Goal: Task Accomplishment & Management: Complete application form

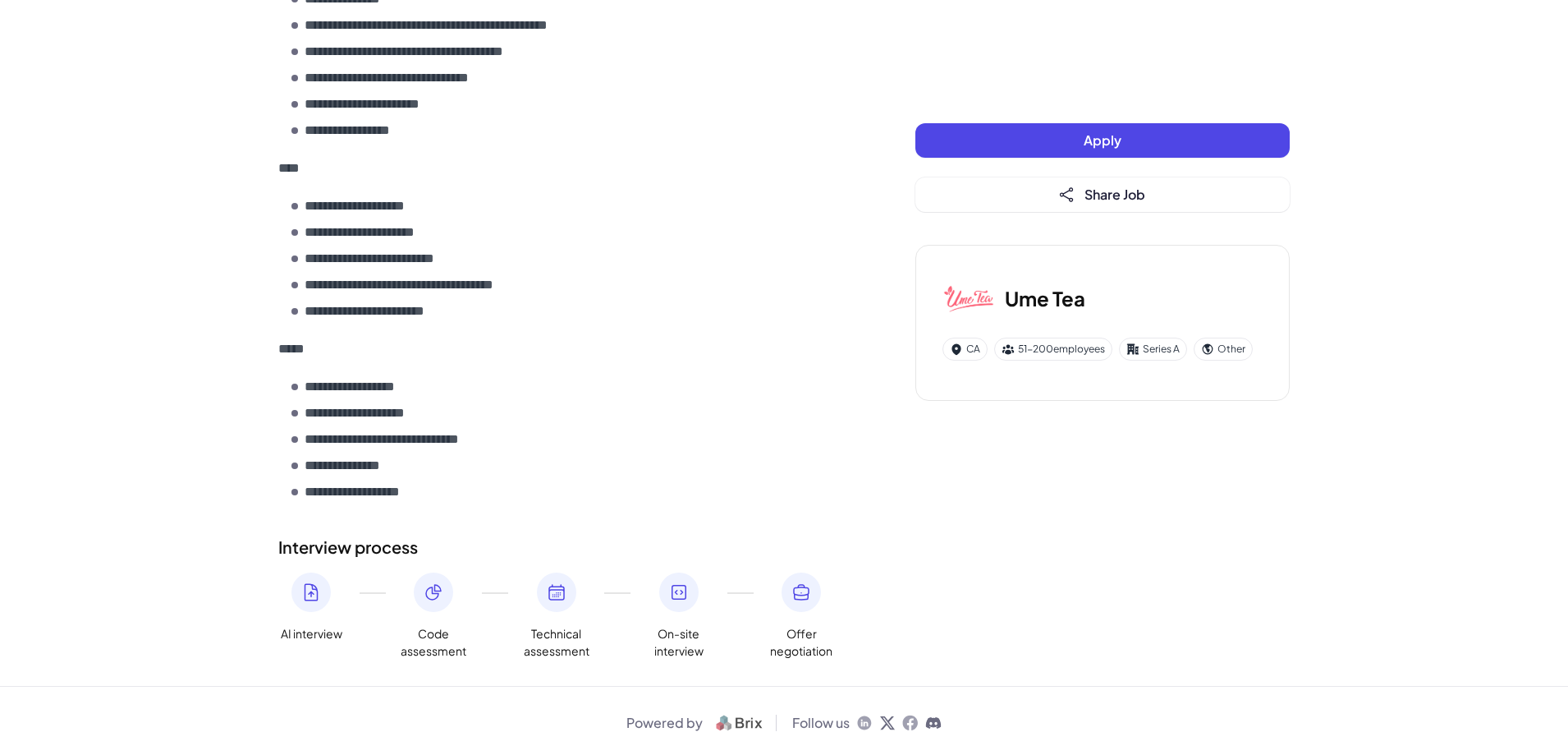
scroll to position [1133, 0]
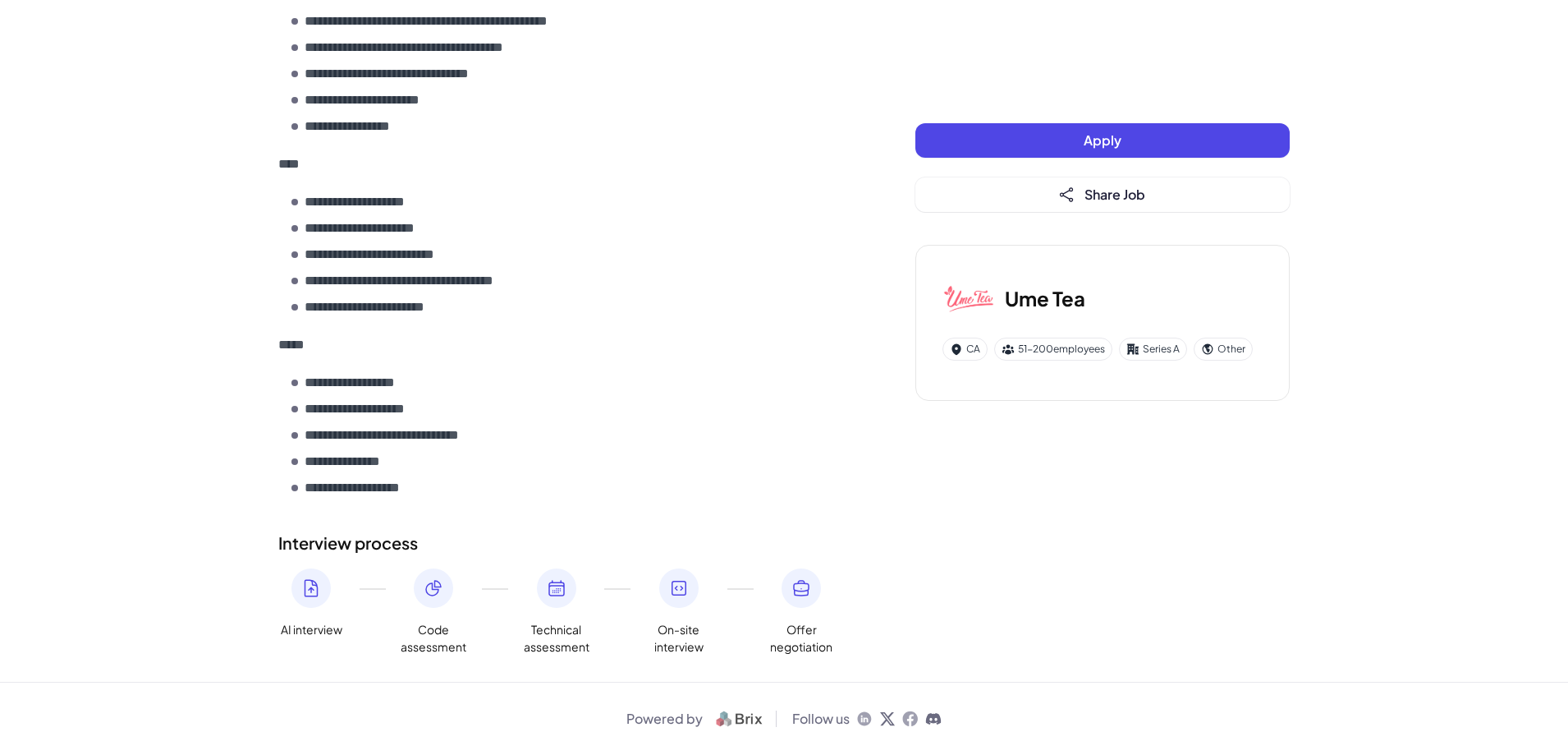
click at [1039, 145] on button "Apply" at bounding box center [1103, 140] width 375 height 35
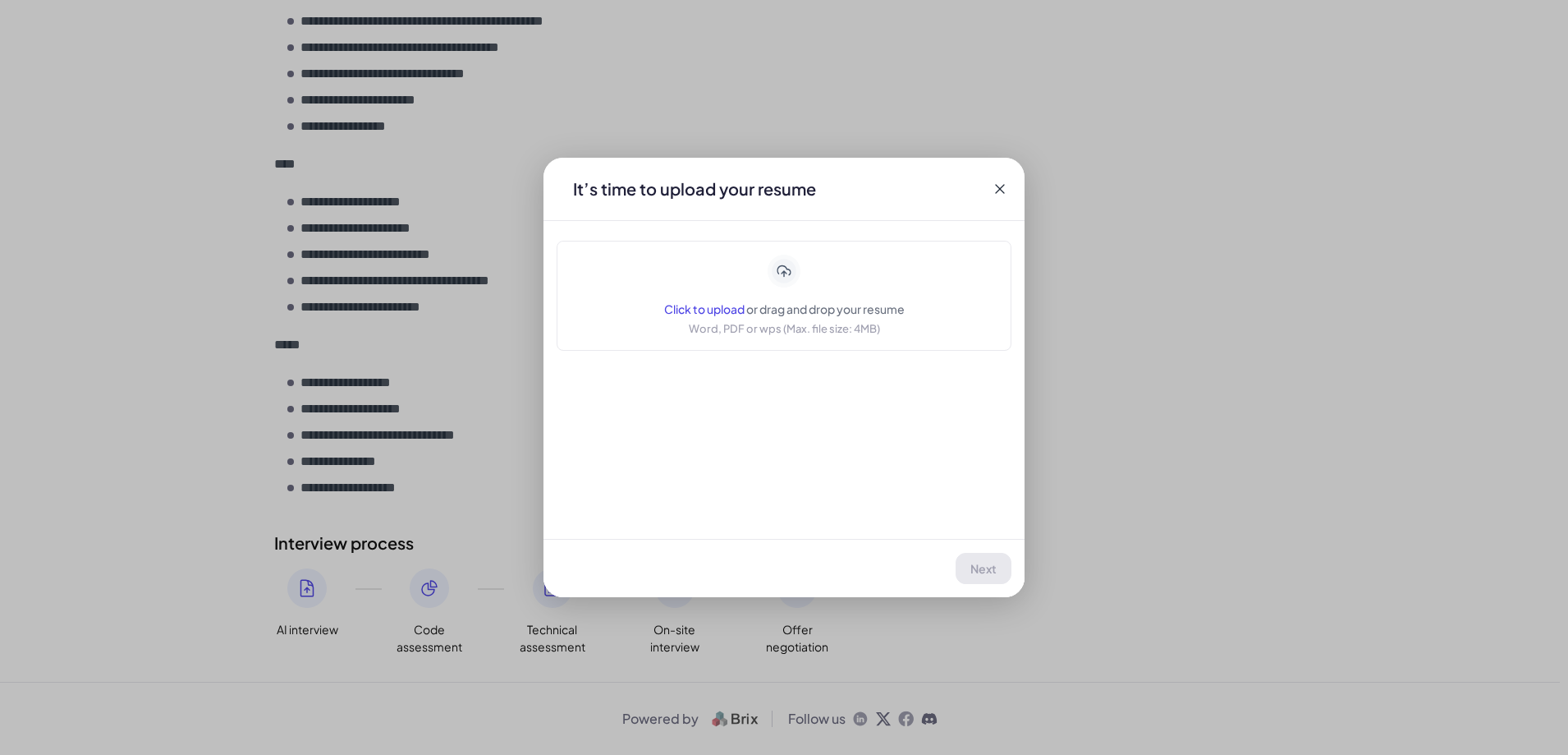
click at [692, 313] on span "Click to upload" at bounding box center [705, 309] width 81 height 15
click at [708, 312] on span "Click to upload" at bounding box center [705, 309] width 81 height 15
click at [976, 568] on span "Next" at bounding box center [984, 568] width 26 height 15
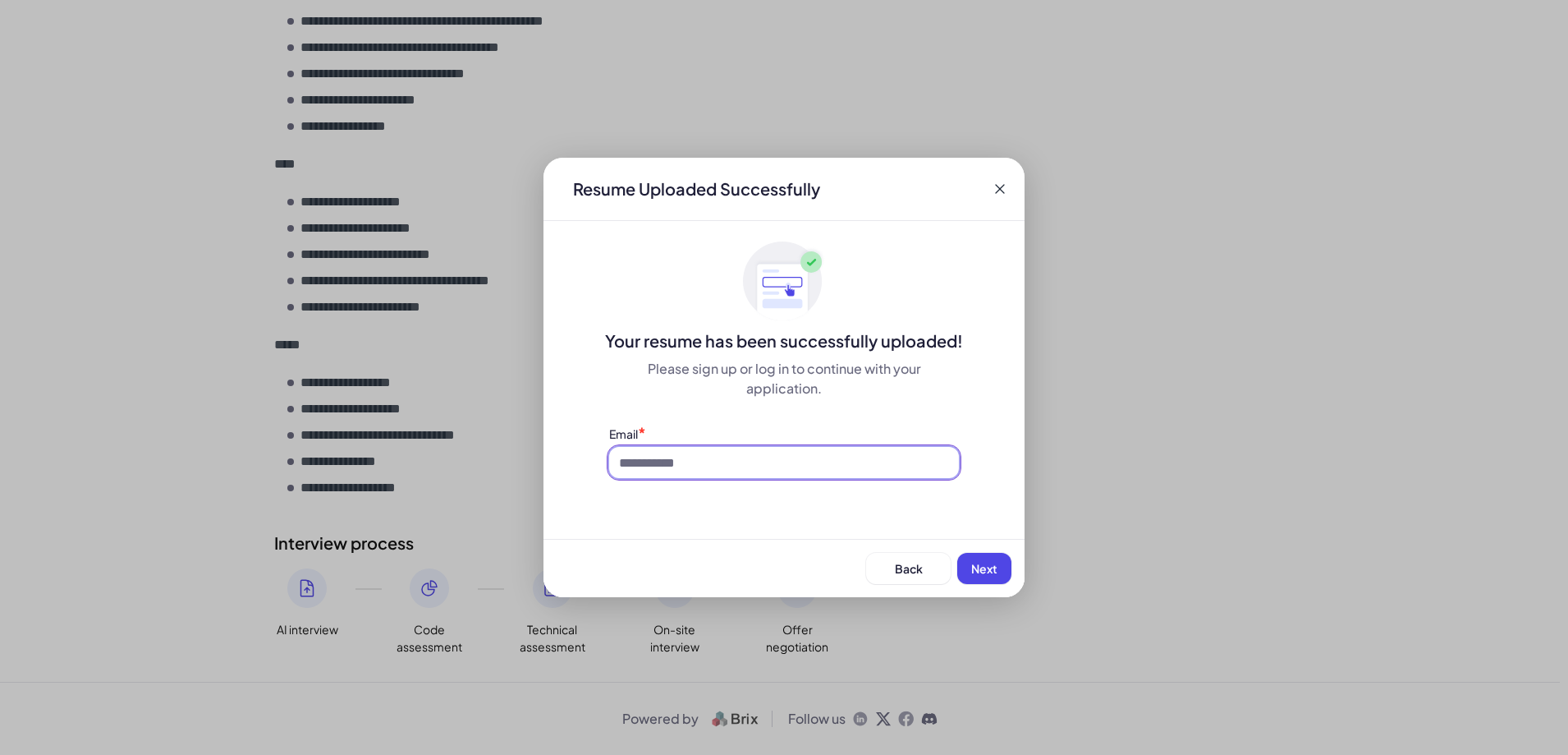
click at [740, 462] on input at bounding box center [784, 462] width 350 height 31
click at [742, 461] on input at bounding box center [784, 462] width 350 height 31
click at [671, 455] on input at bounding box center [784, 462] width 350 height 31
paste input "**********"
type input "**********"
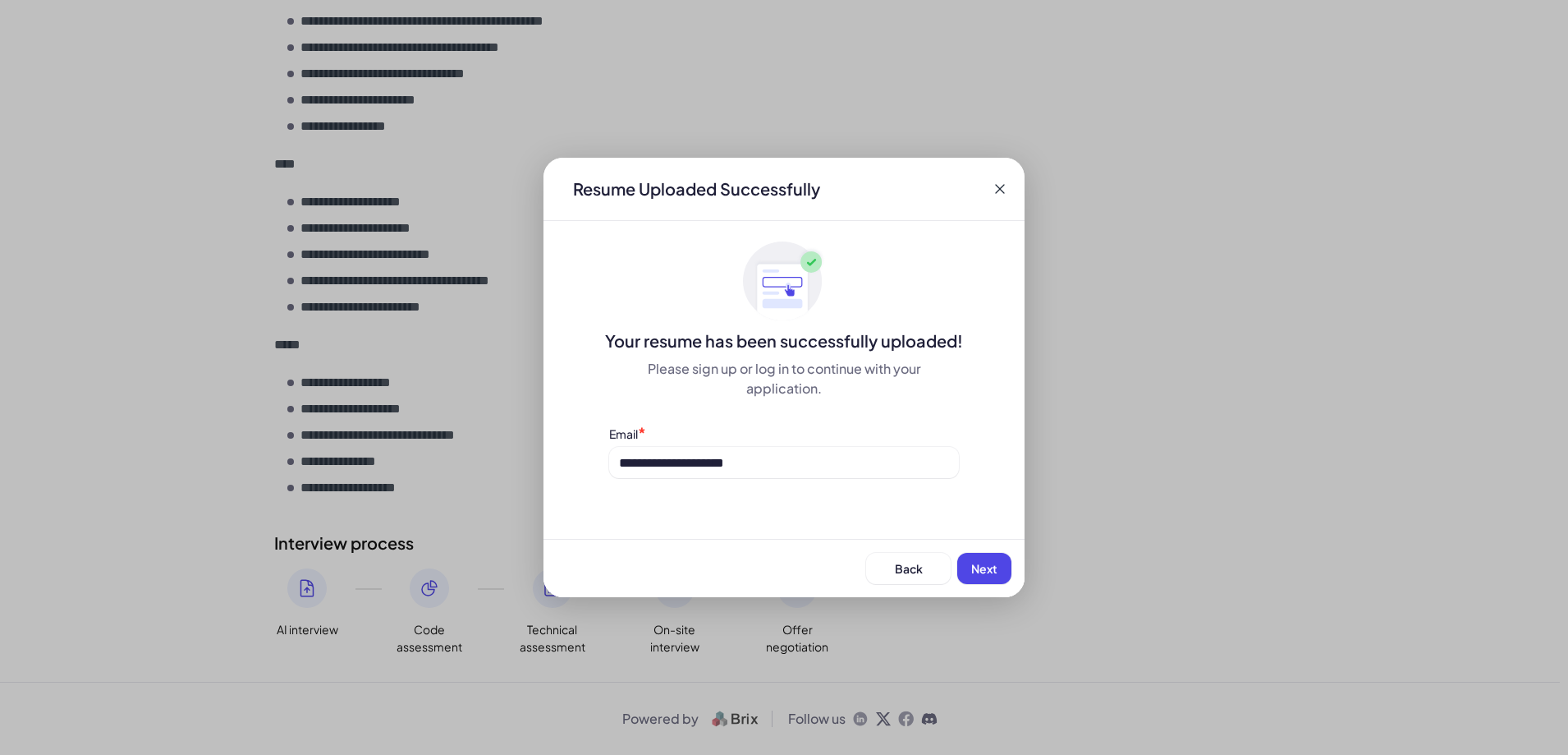
click at [1005, 574] on button "Next" at bounding box center [984, 568] width 55 height 31
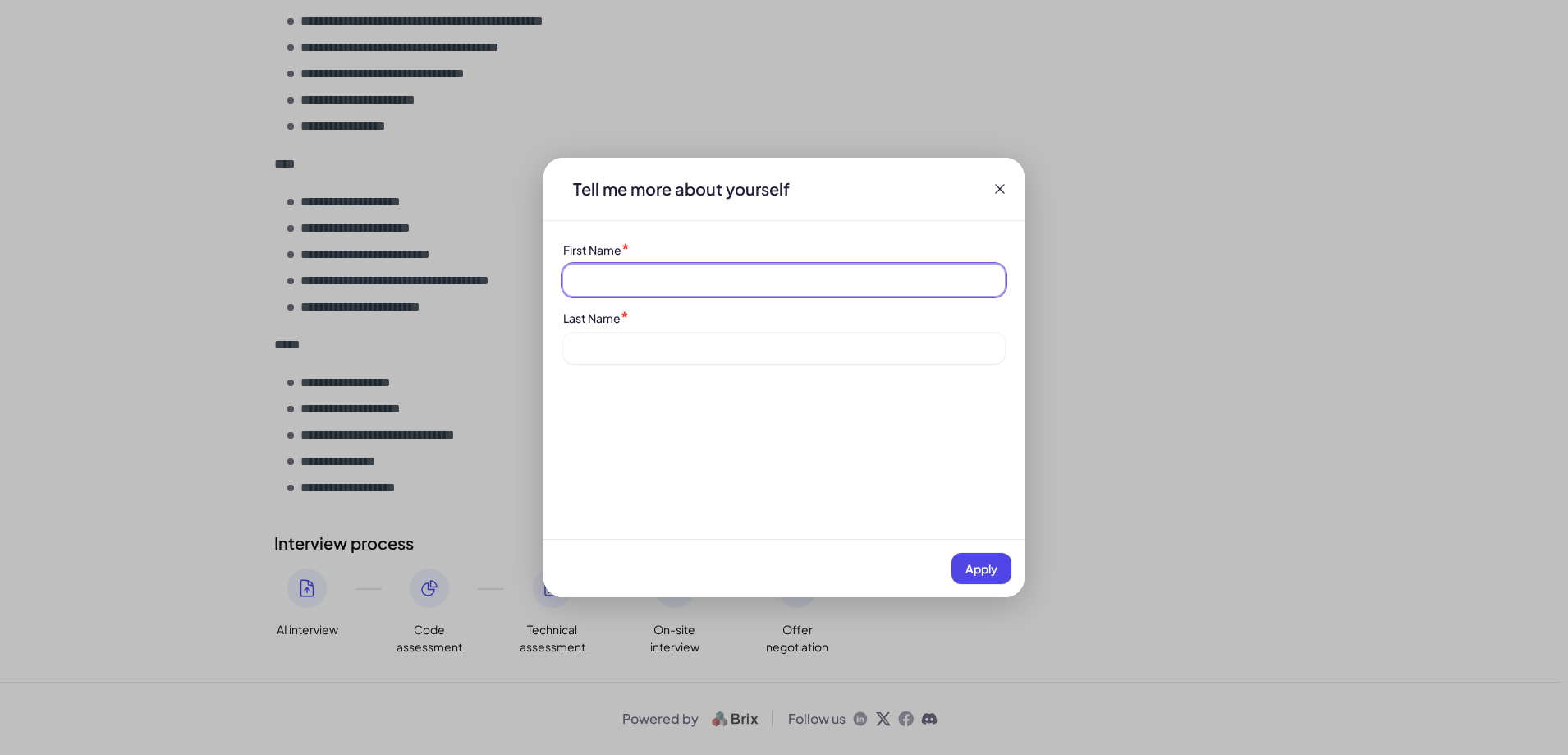
click at [615, 278] on input at bounding box center [784, 280] width 442 height 31
type input "*"
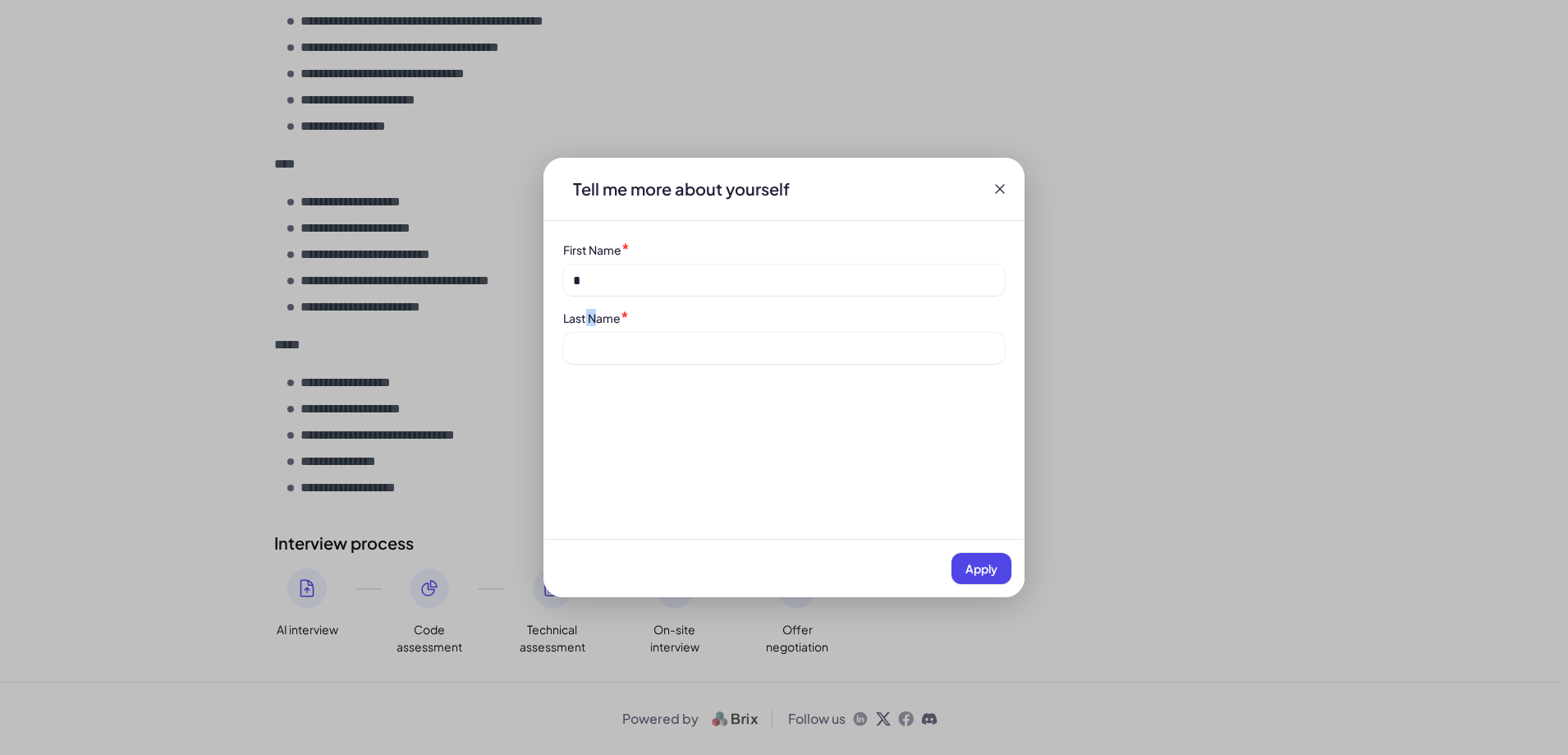
click at [605, 327] on div "Last Name *" at bounding box center [784, 336] width 442 height 55
click at [617, 350] on input at bounding box center [784, 348] width 442 height 31
type input "**"
click at [974, 557] on button "Apply" at bounding box center [981, 568] width 60 height 31
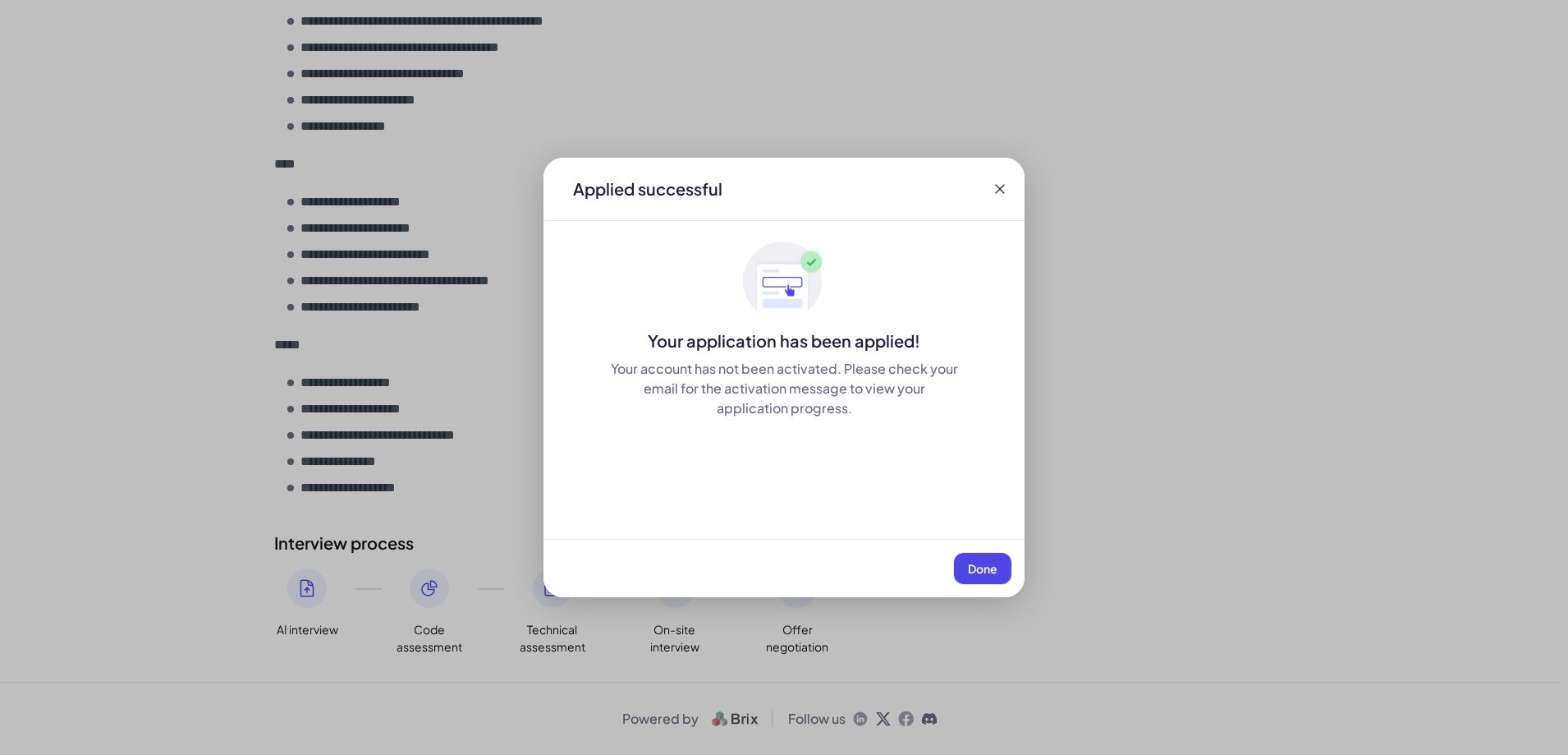
click at [987, 558] on button "Done" at bounding box center [983, 568] width 57 height 31
